Goal: Task Accomplishment & Management: Complete application form

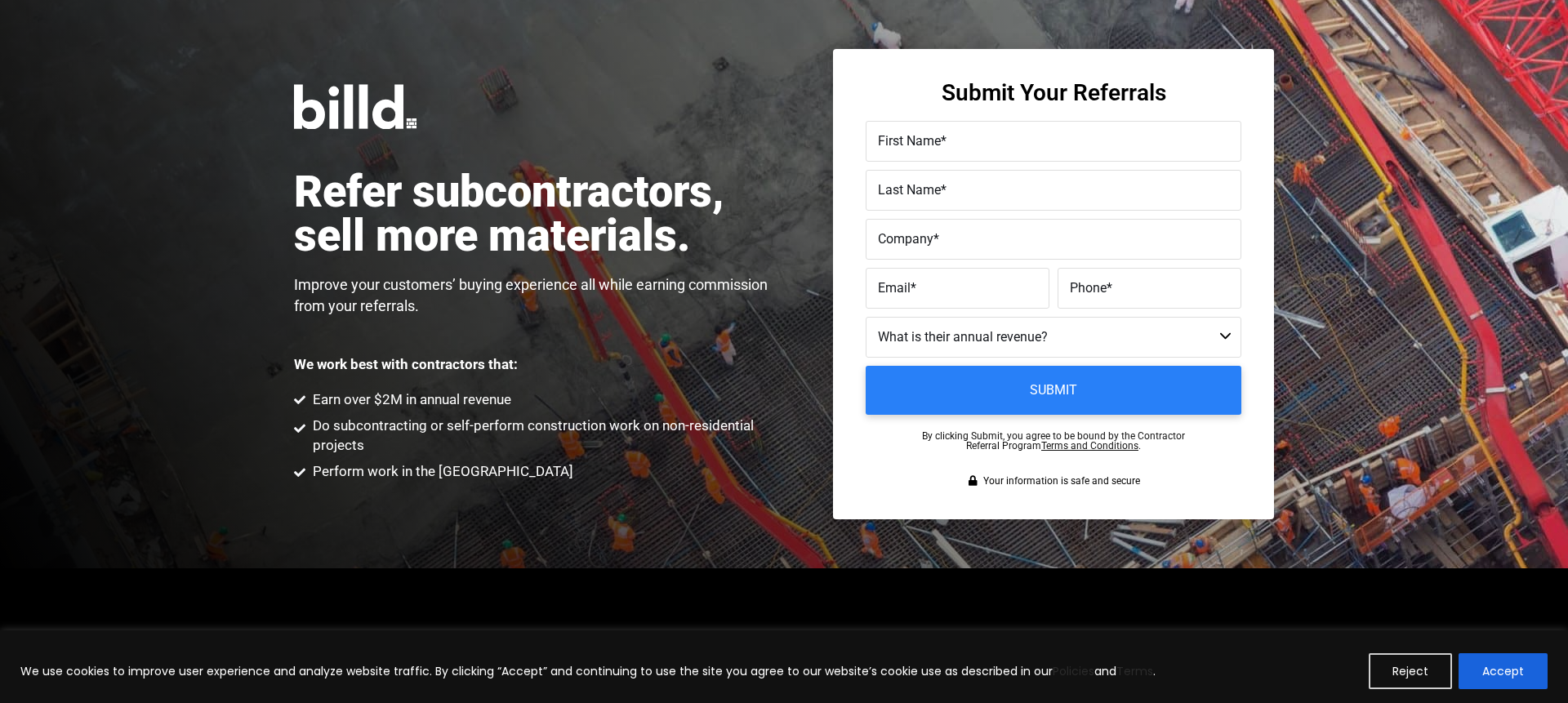
click at [980, 151] on label "First Name *" at bounding box center [1053, 141] width 351 height 24
click at [980, 151] on input "First Name *" at bounding box center [1053, 141] width 375 height 40
click at [999, 249] on label "Company *" at bounding box center [1053, 240] width 351 height 24
click at [999, 249] on input "Company *" at bounding box center [1053, 239] width 375 height 40
click at [977, 296] on label "Email *" at bounding box center [957, 288] width 159 height 24
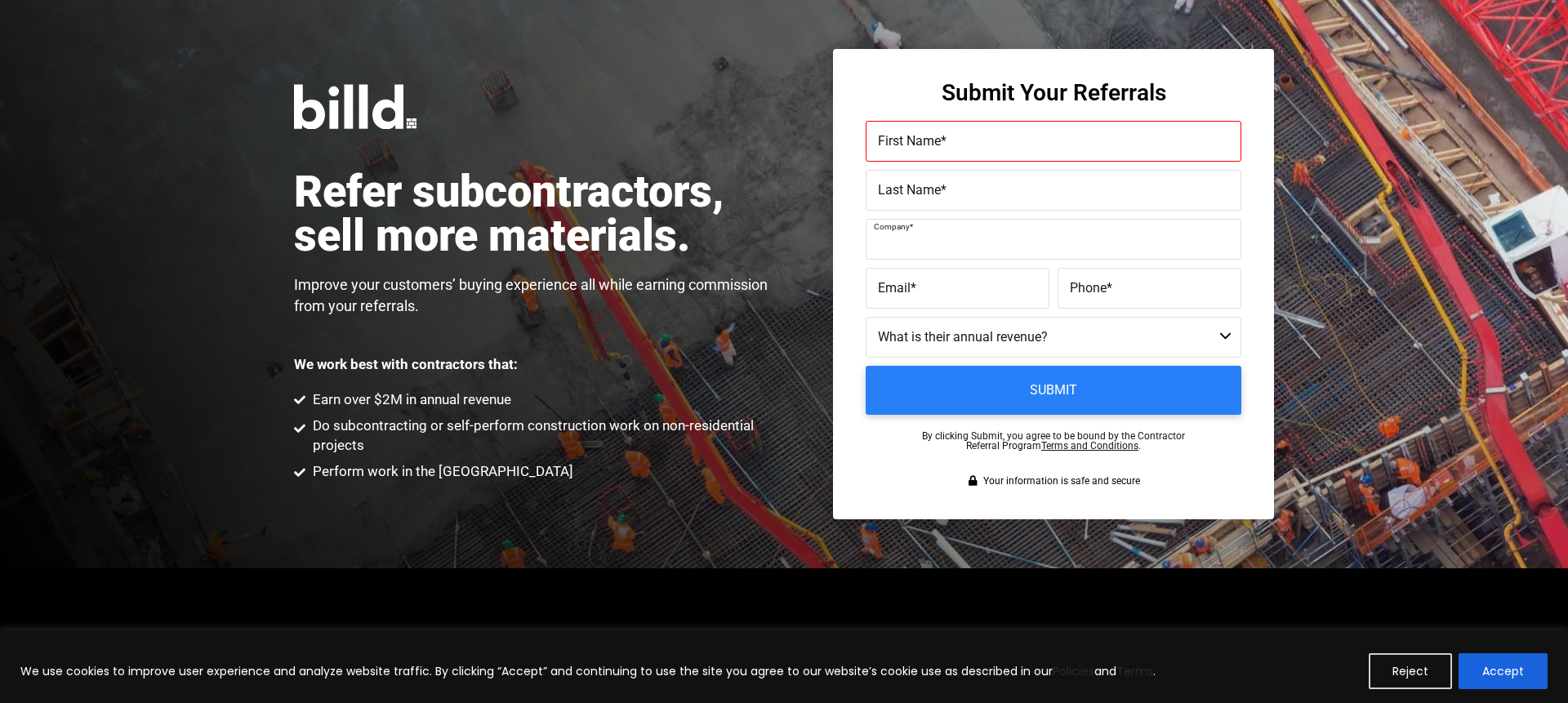
click at [977, 296] on input "Email *" at bounding box center [958, 288] width 184 height 40
click at [1078, 296] on label "Phone *" at bounding box center [1148, 288] width 159 height 24
click at [1078, 296] on input "Phone *" at bounding box center [1149, 288] width 184 height 40
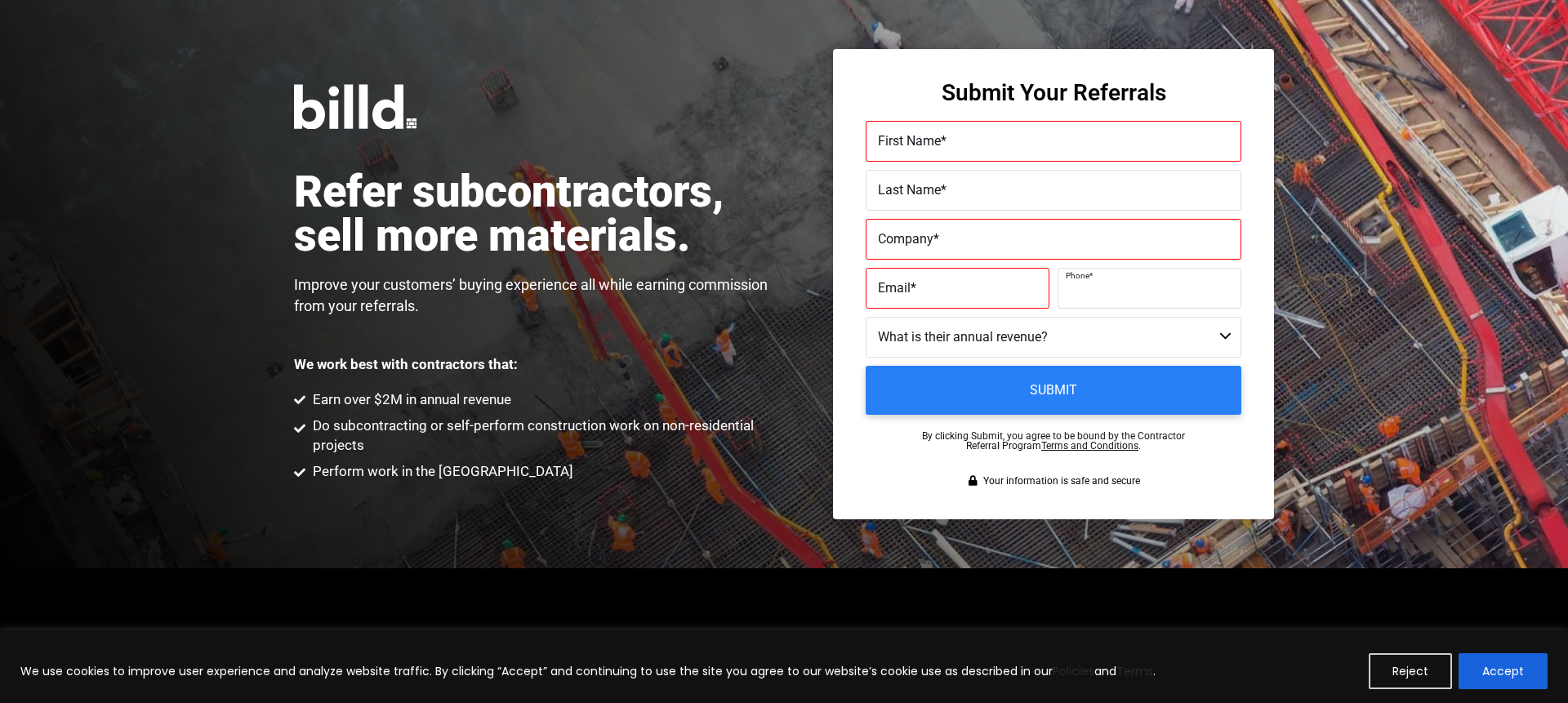
click at [988, 339] on select "Less than $1M $1M - $2M $2M - $4M $4M - $8M $8M - $25M $25M - $40M $40M +" at bounding box center [1053, 337] width 375 height 40
